Goal: Navigation & Orientation: Find specific page/section

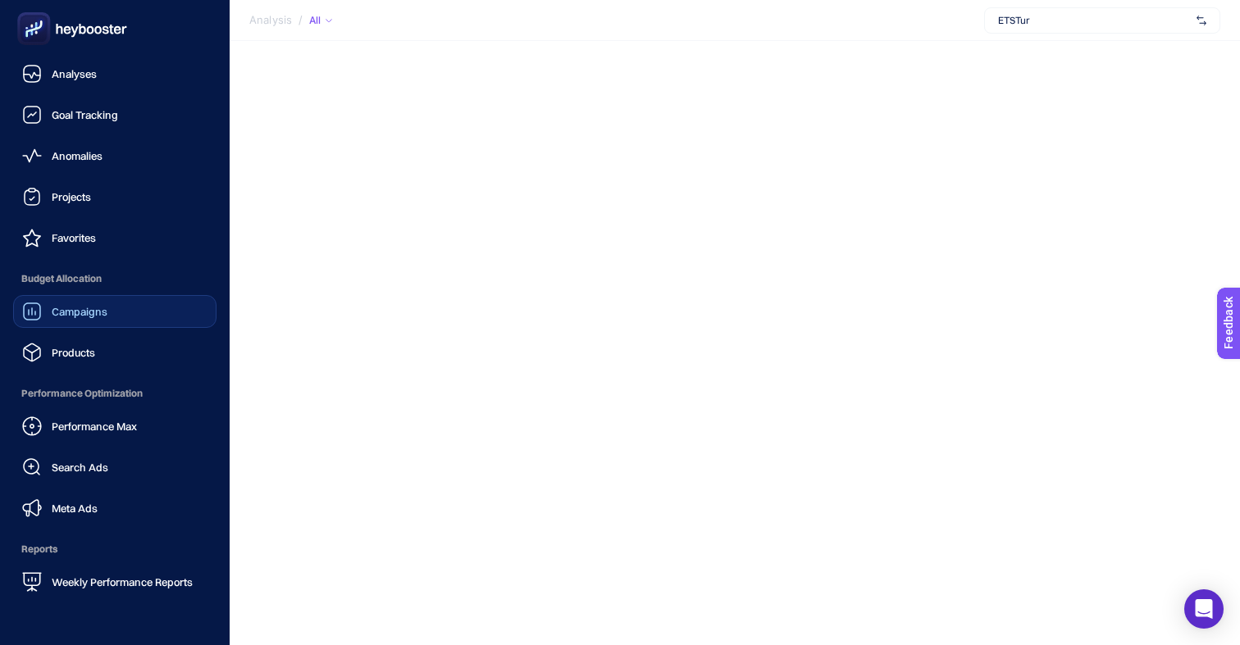
click at [46, 317] on div "Campaigns" at bounding box center [64, 312] width 85 height 20
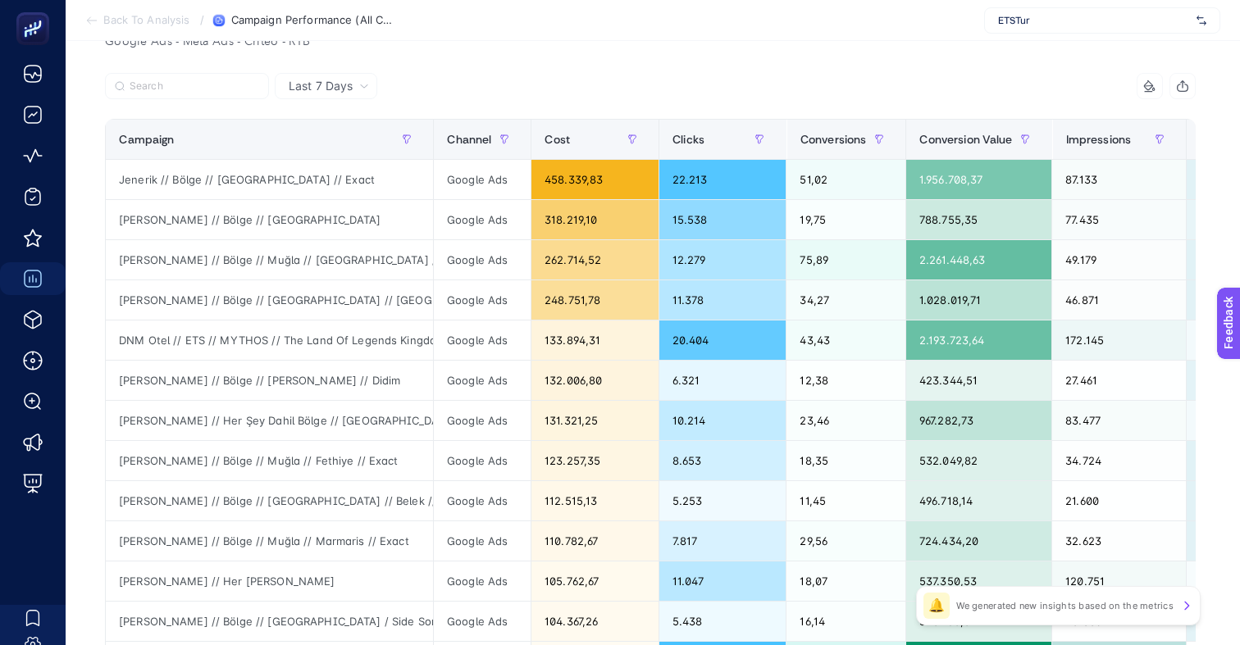
scroll to position [189, 0]
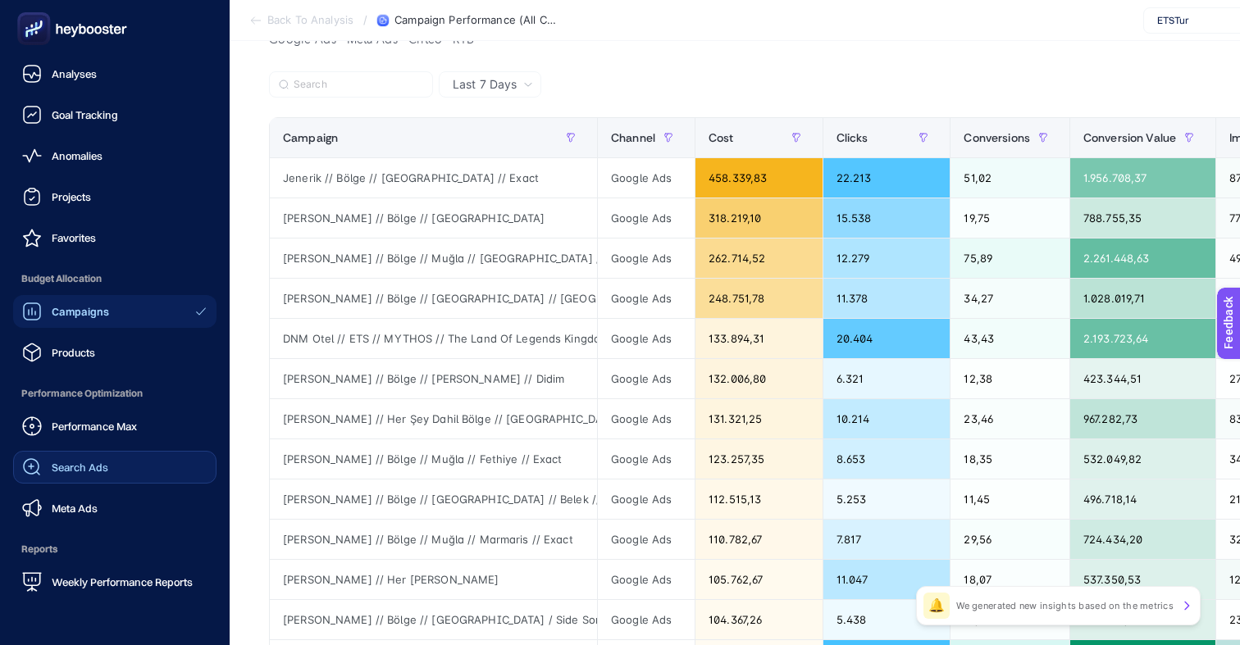
click at [74, 471] on span "Search Ads" at bounding box center [80, 467] width 57 height 13
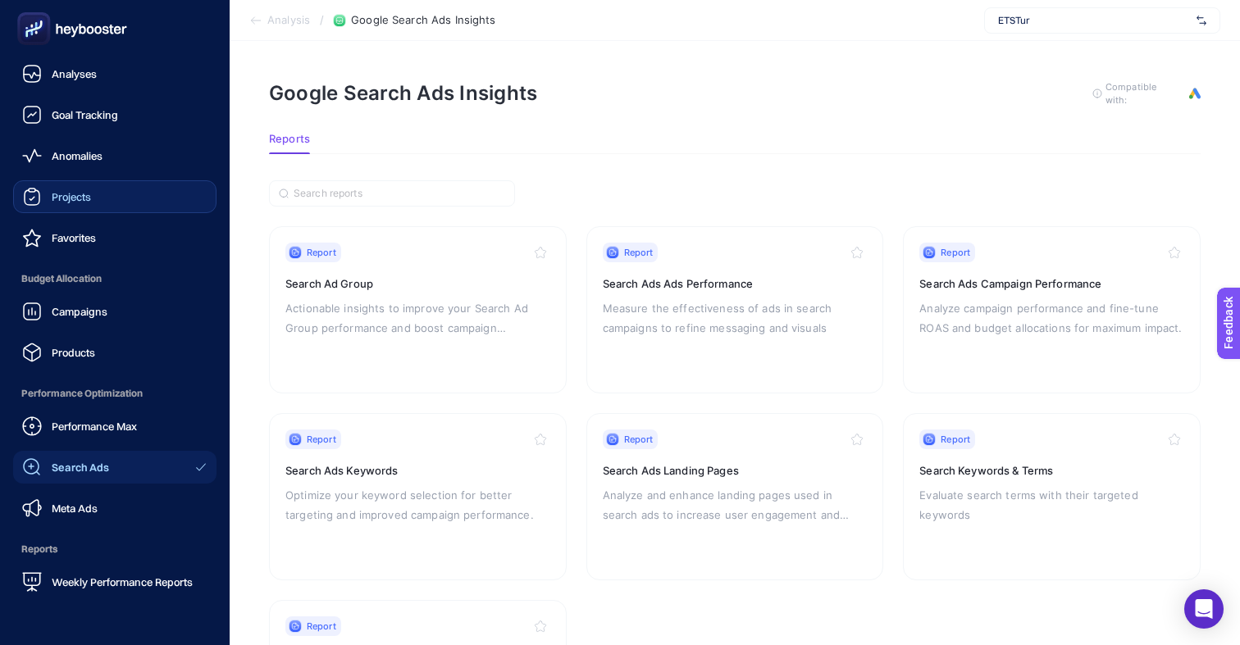
click at [63, 191] on span "Projects" at bounding box center [71, 196] width 39 height 13
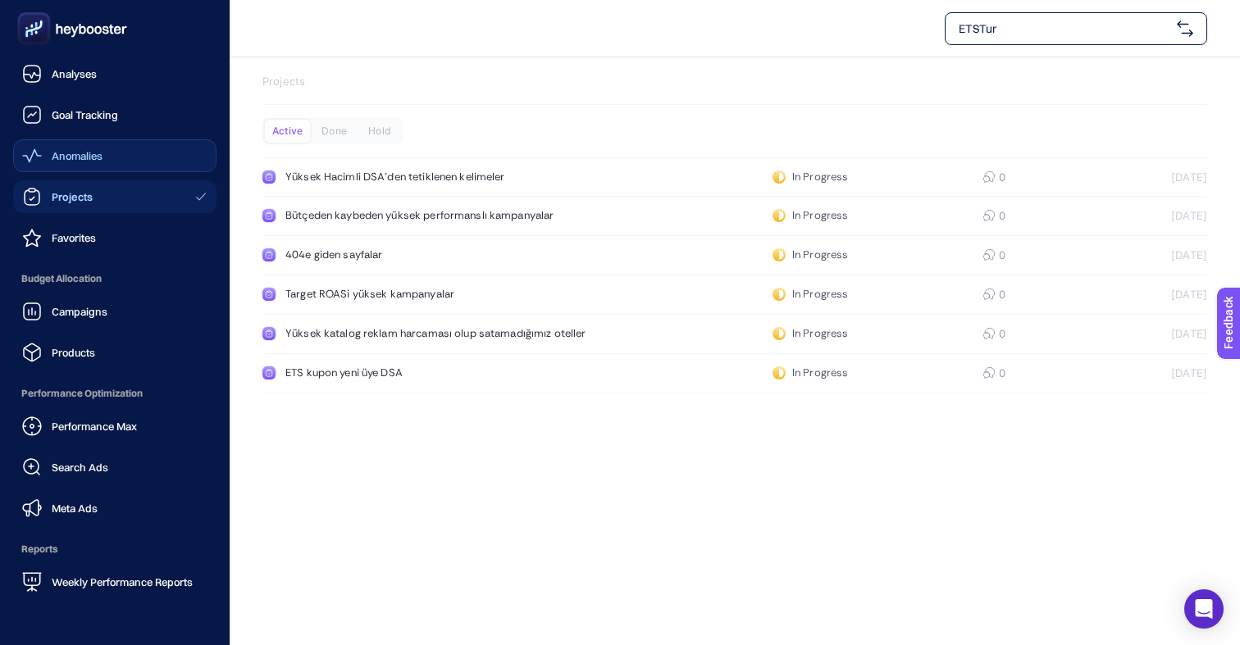
click at [54, 157] on span "Anomalies" at bounding box center [77, 155] width 51 height 13
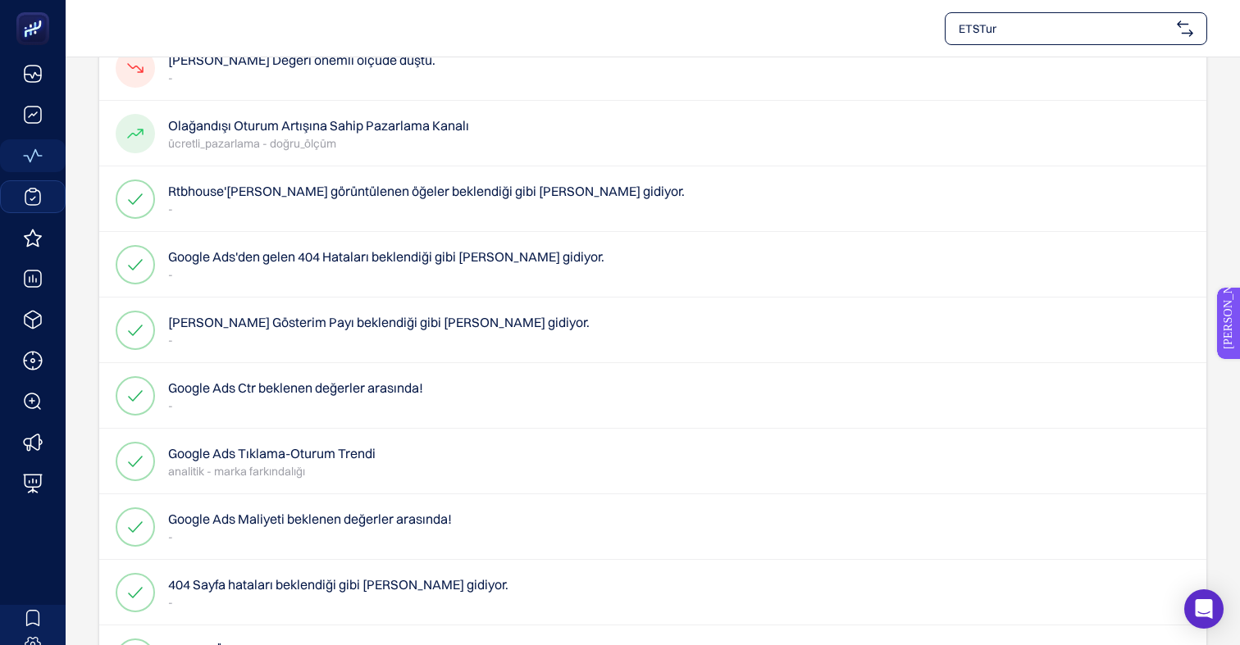
scroll to position [295, 0]
